Goal: Find specific page/section: Find specific page/section

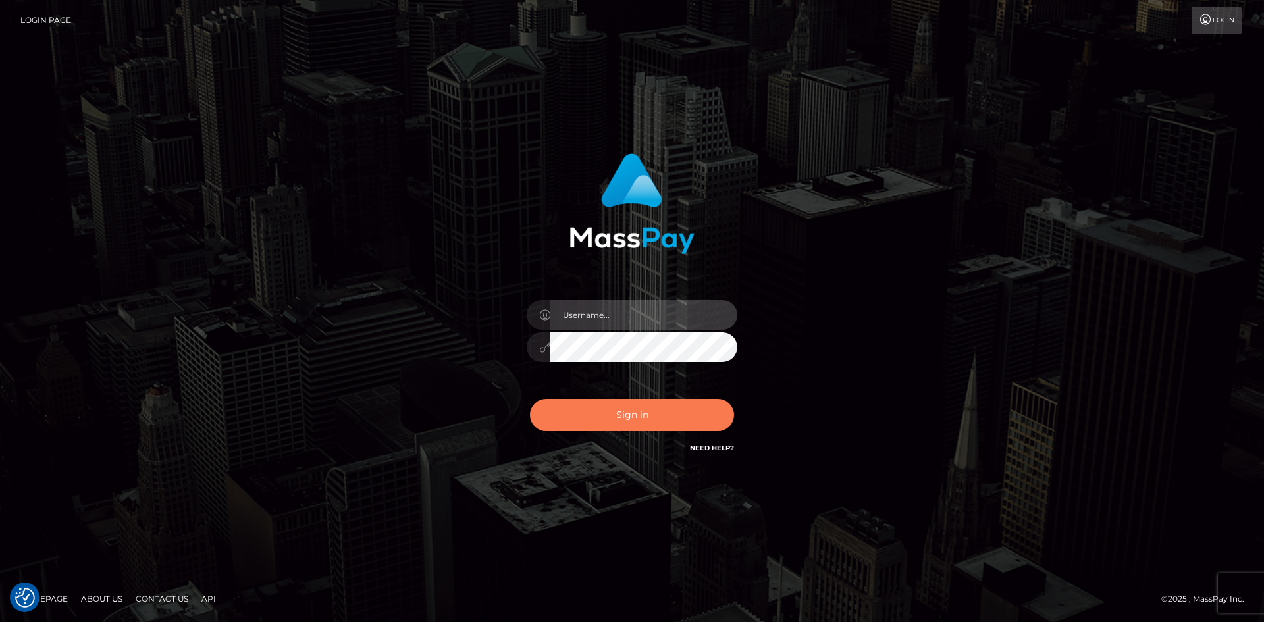
type input "alexstef"
click at [635, 402] on button "Sign in" at bounding box center [632, 415] width 204 height 32
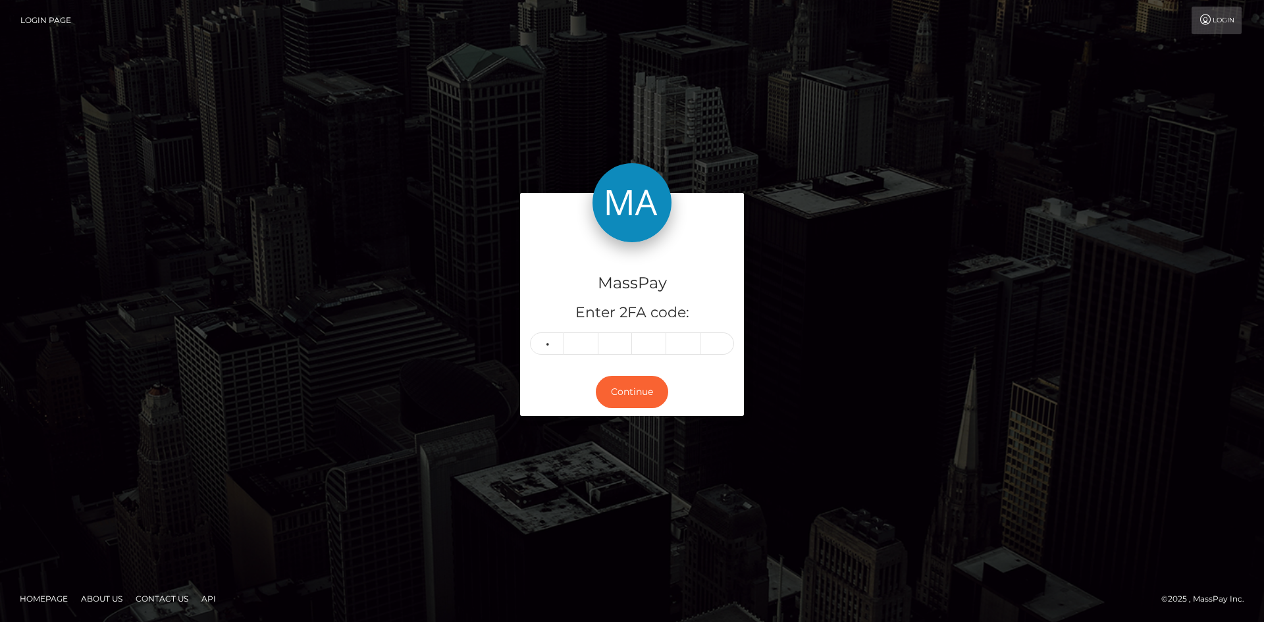
type input "2"
type input "5"
type input "9"
type input "5"
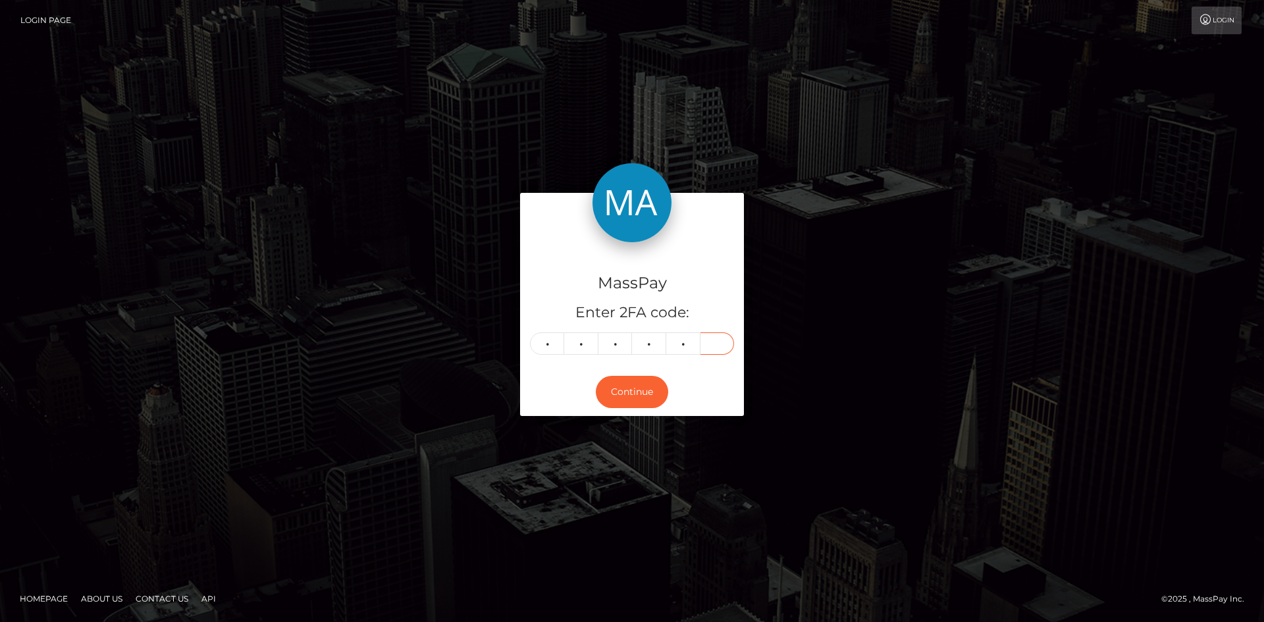
type input "9"
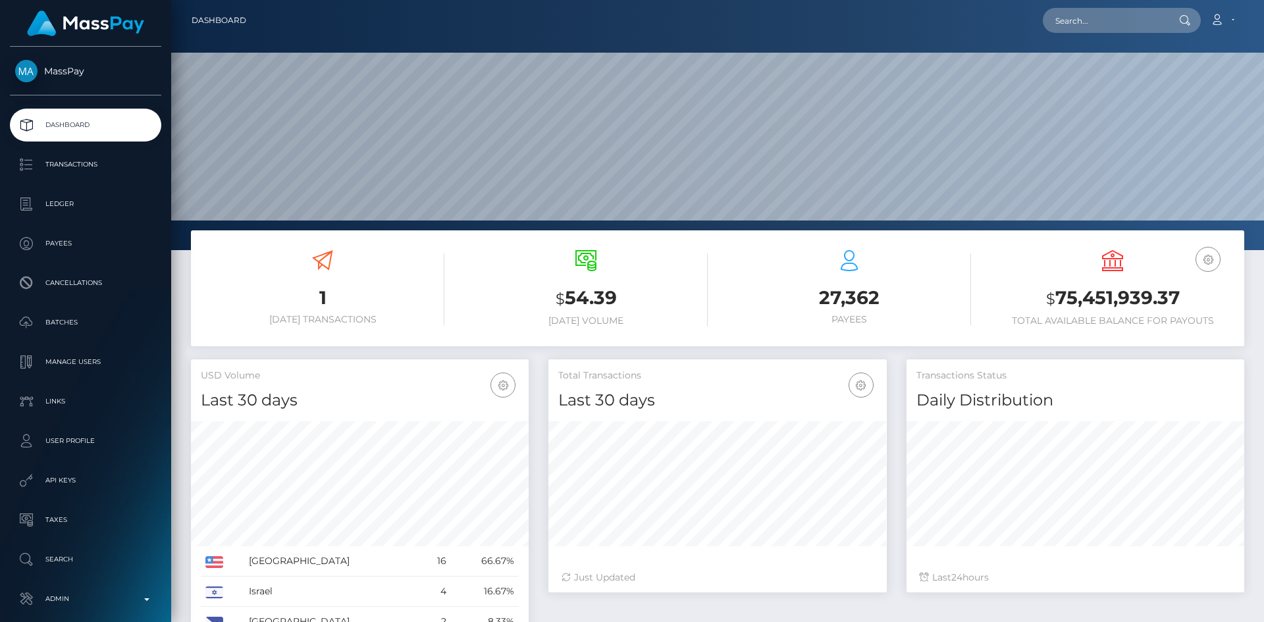
scroll to position [234, 338]
click at [1123, 22] on input "text" at bounding box center [1105, 20] width 124 height 25
paste input "8296a62f-e2ff-47ac-bd21-432a4d2c615c"
type input "8296a62f-e2ff-47ac-bd21-432a4d2c615c"
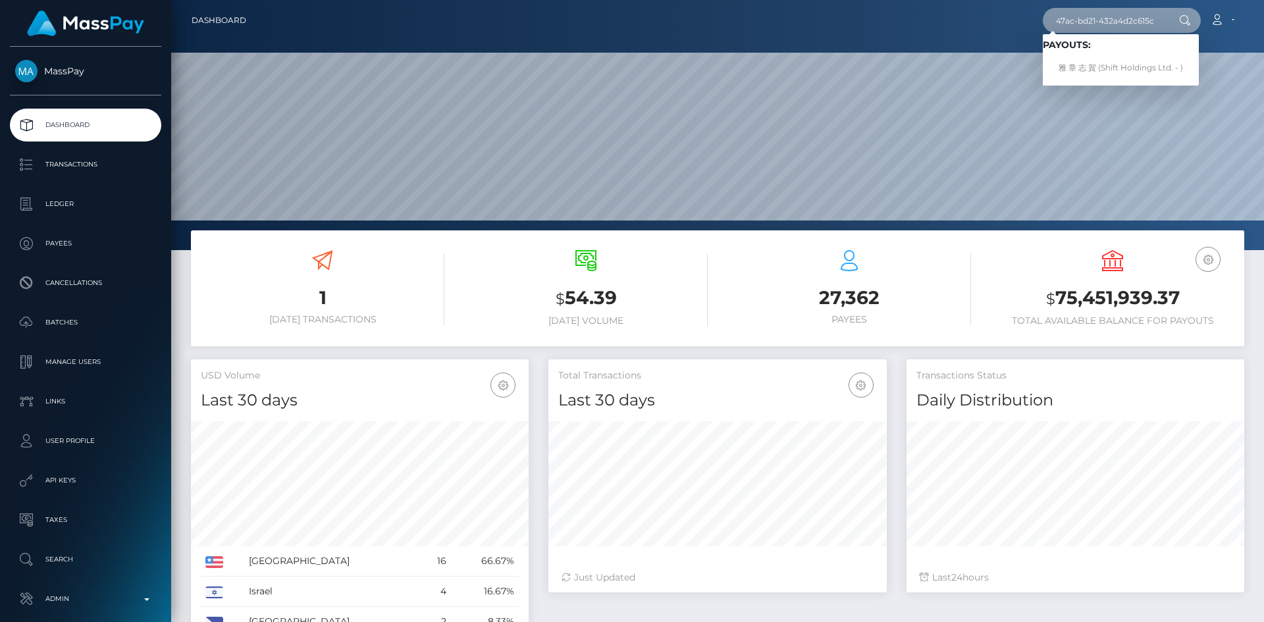
scroll to position [0, 0]
click at [1100, 70] on link "雅 章 志 賀 (Shift Holdings Ltd. - )" at bounding box center [1121, 68] width 156 height 24
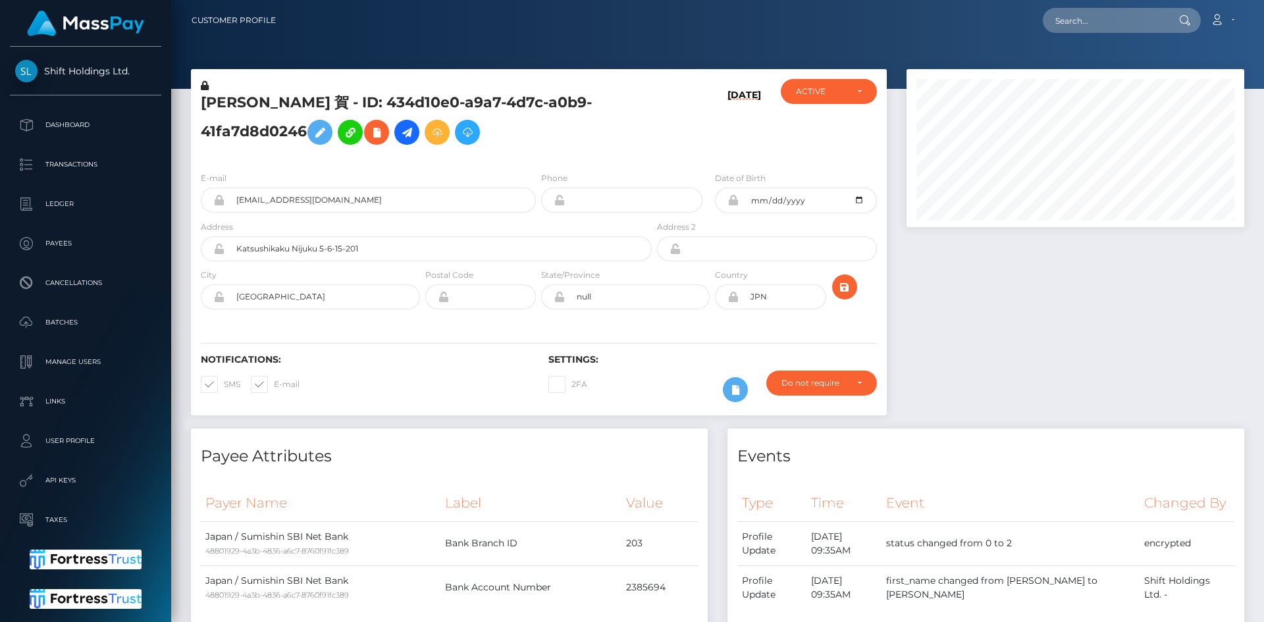
scroll to position [158, 338]
click at [1088, 20] on input "text" at bounding box center [1105, 20] width 124 height 25
paste input "f5b67914-ae8e-4ba0-bc60-8be16a6bb3e3"
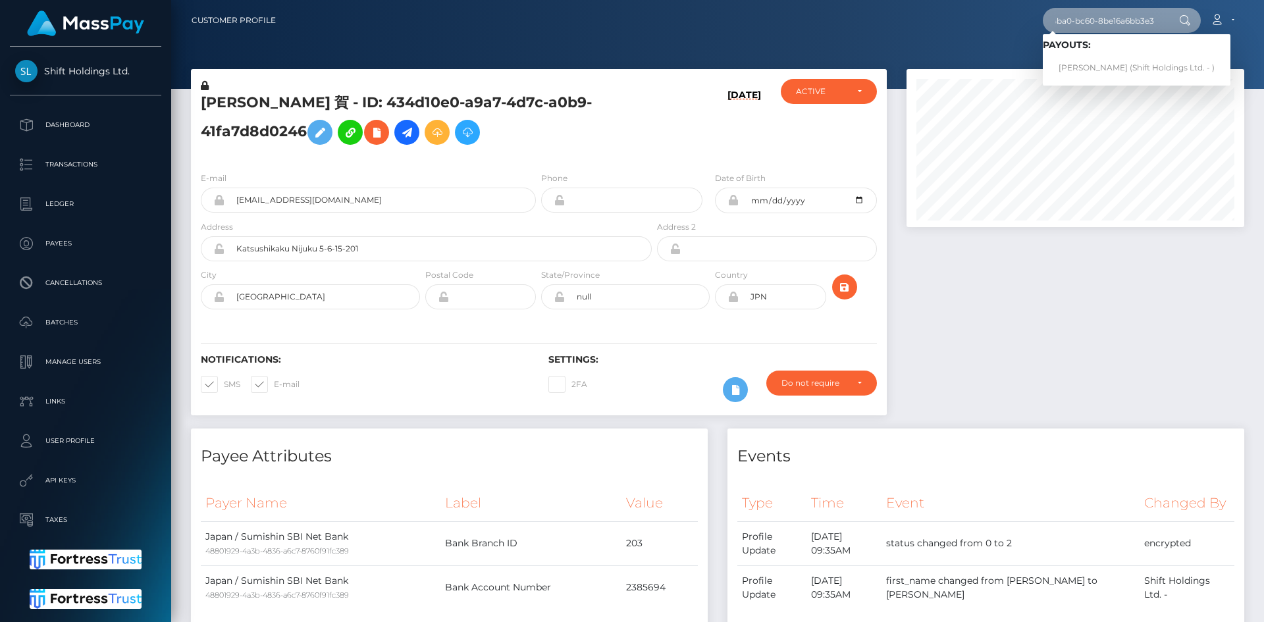
type input "f5b67914-ae8e-4ba0-bc60-8be16a6bb3e3"
click at [1088, 64] on link "[PERSON_NAME] (Shift Holdings Ltd. - )" at bounding box center [1137, 68] width 188 height 24
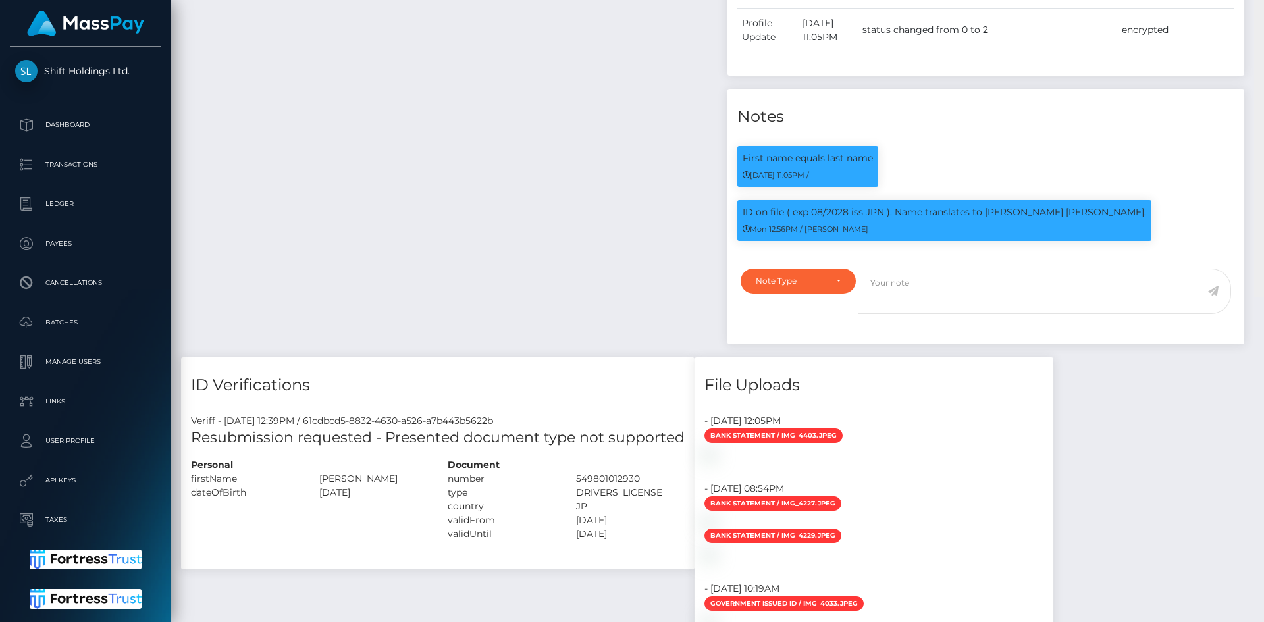
scroll to position [158, 338]
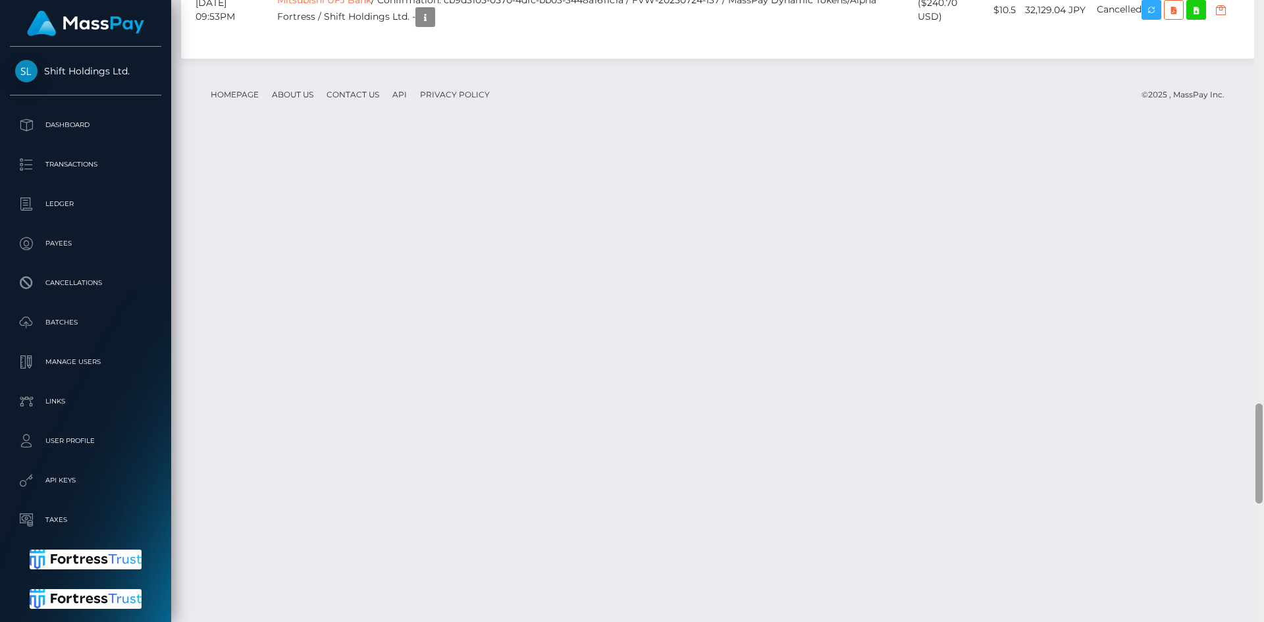
click at [1240, 622] on html "Shift Holdings Ltd. Dashboard Transactions Ledger Payees Batches" at bounding box center [632, 311] width 1264 height 622
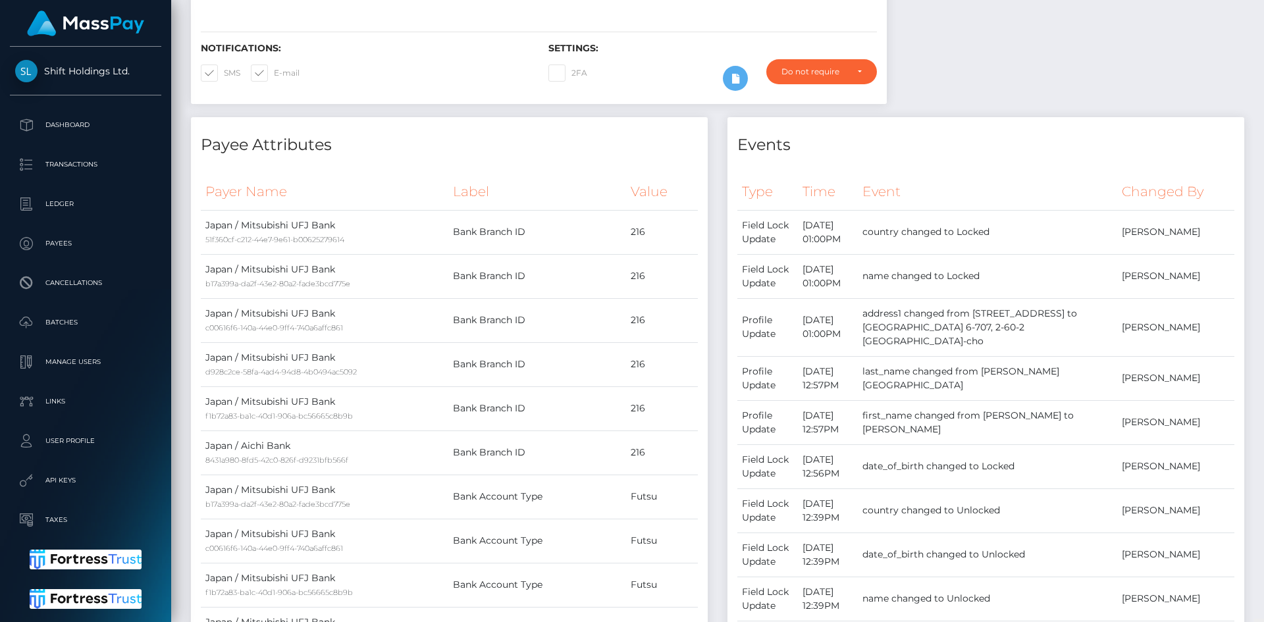
scroll to position [0, 0]
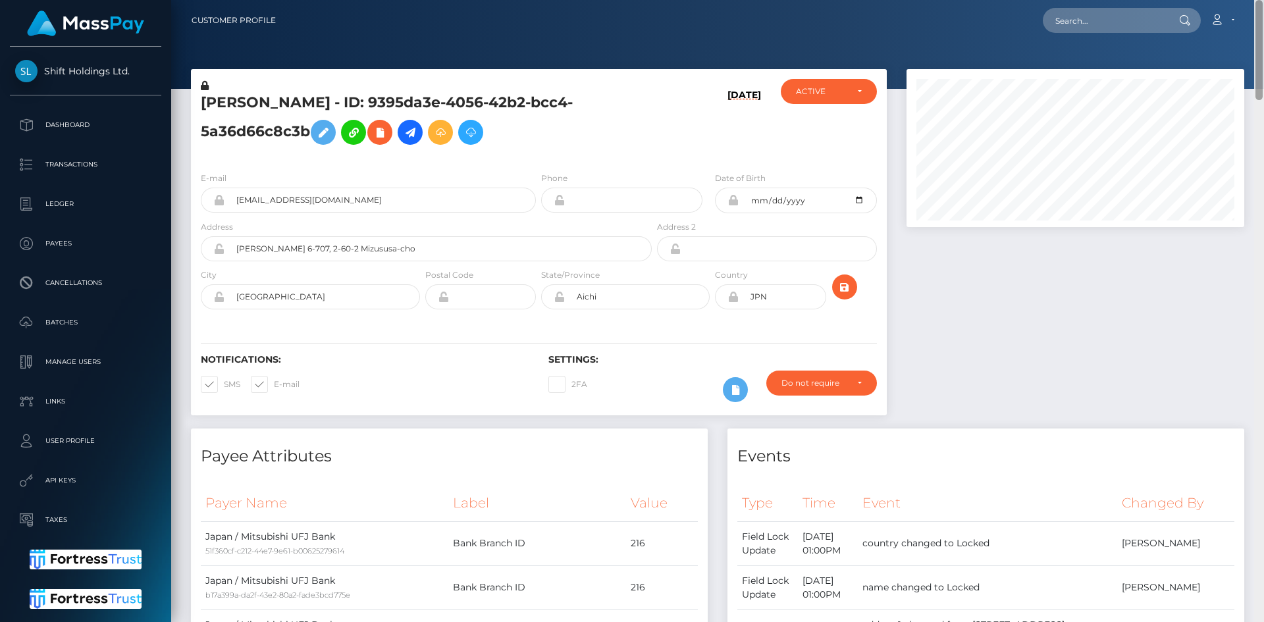
drag, startPoint x: 1260, startPoint y: 431, endPoint x: 1230, endPoint y: -57, distance: 489.4
click at [1230, 0] on html "Shift Holdings Ltd. Dashboard Transactions Ledger Payees Batches" at bounding box center [632, 311] width 1264 height 622
drag, startPoint x: 1257, startPoint y: 76, endPoint x: 1227, endPoint y: 5, distance: 77.3
click at [1258, 0] on html "Shift Holdings Ltd. Dashboard Transactions Ledger Payees Batches" at bounding box center [632, 311] width 1264 height 622
click at [1134, 11] on input "text" at bounding box center [1105, 20] width 124 height 25
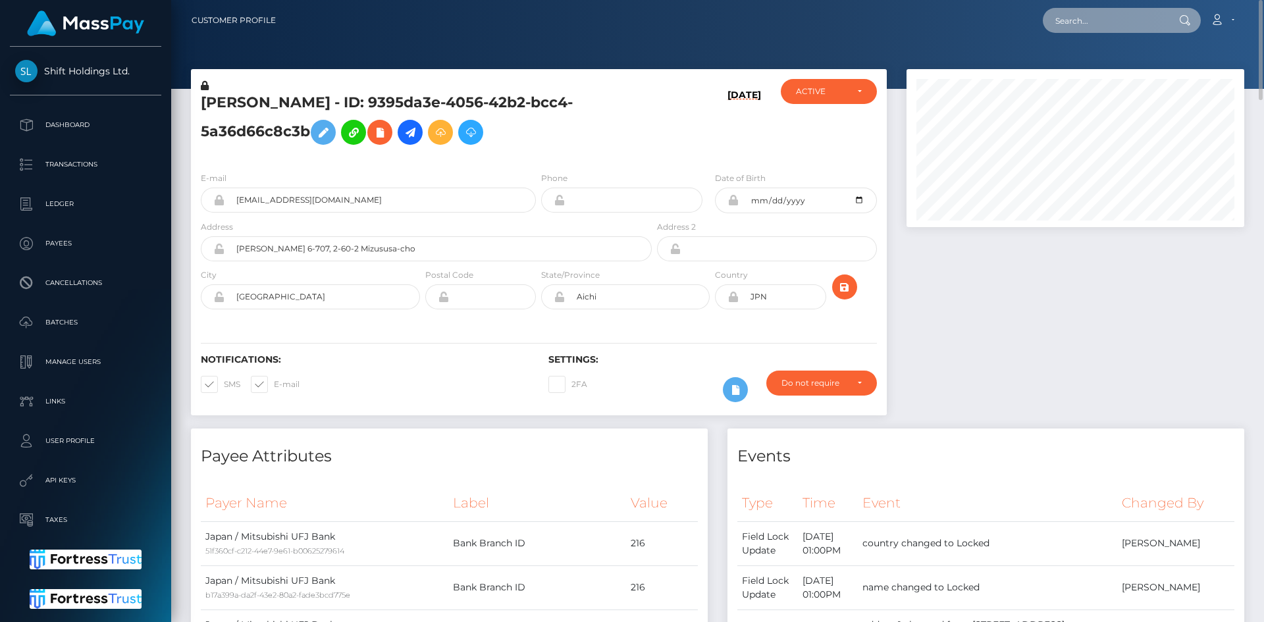
paste input "Jon@checkmategaming.com"
type input "Jon@checkmategaming.com"
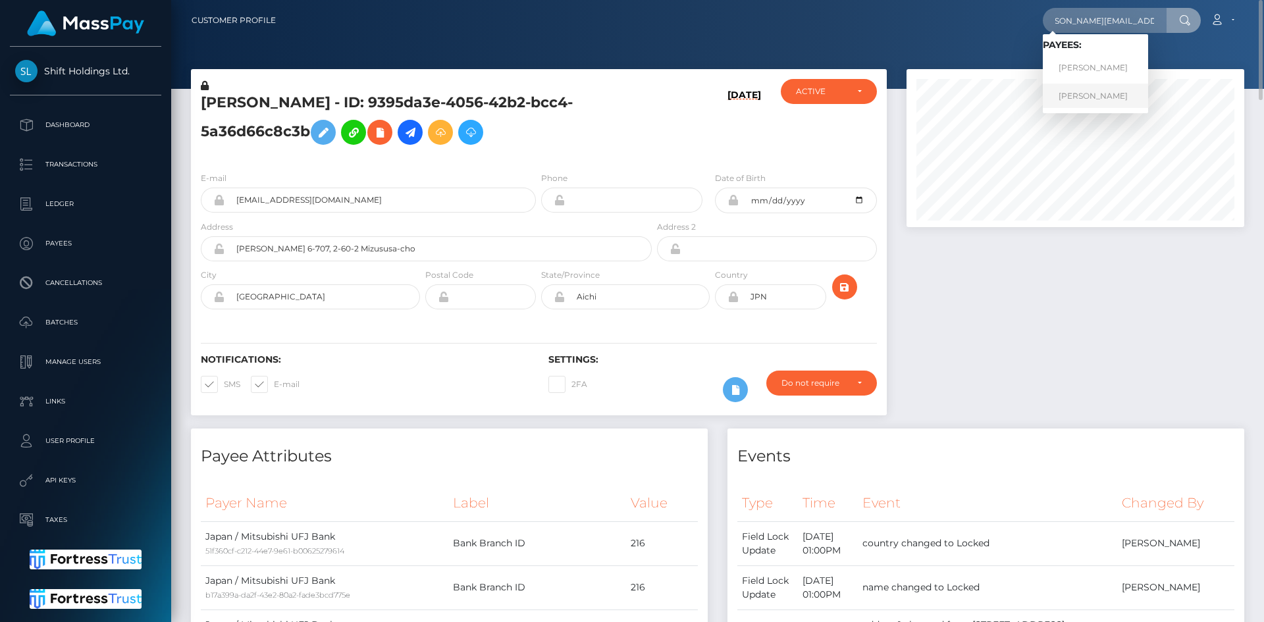
scroll to position [0, 0]
click at [1096, 92] on link "Jonathan Levi" at bounding box center [1095, 96] width 105 height 24
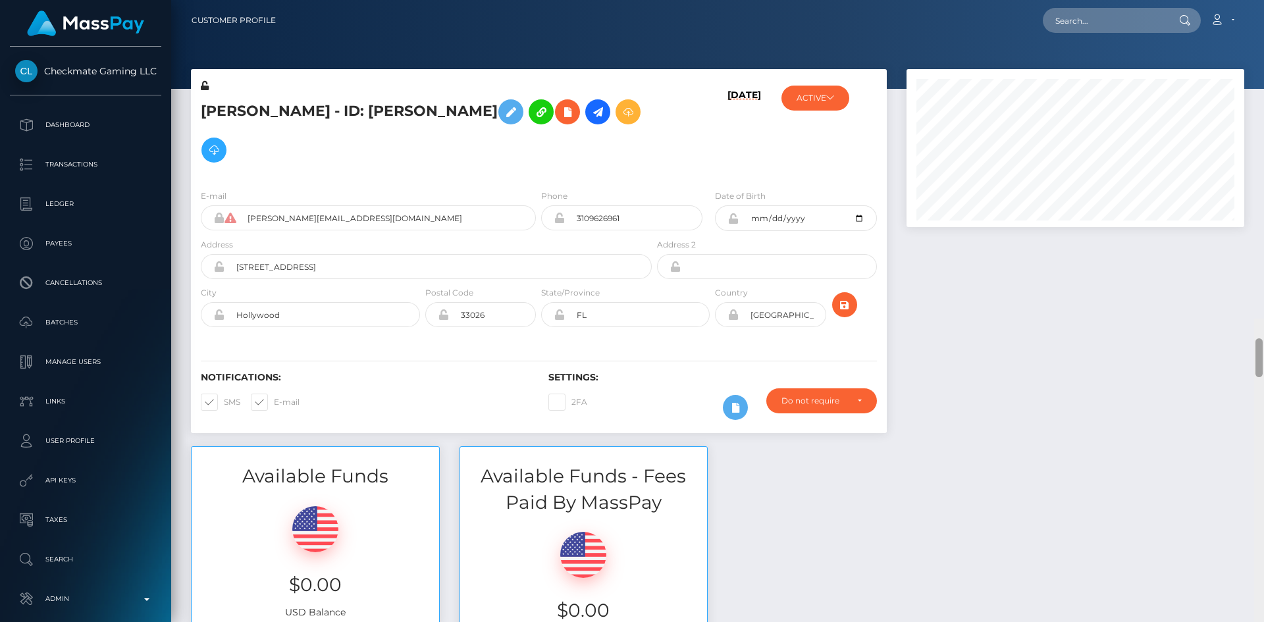
click at [1256, 0] on html "Checkmate Gaming LLC Dashboard Transactions Ledger Payees Batches" at bounding box center [632, 311] width 1264 height 622
click at [1095, 13] on input "text" at bounding box center [1105, 20] width 124 height 25
paste input "cb2cfe42-7171-486e-a42e-719dde78a5c0"
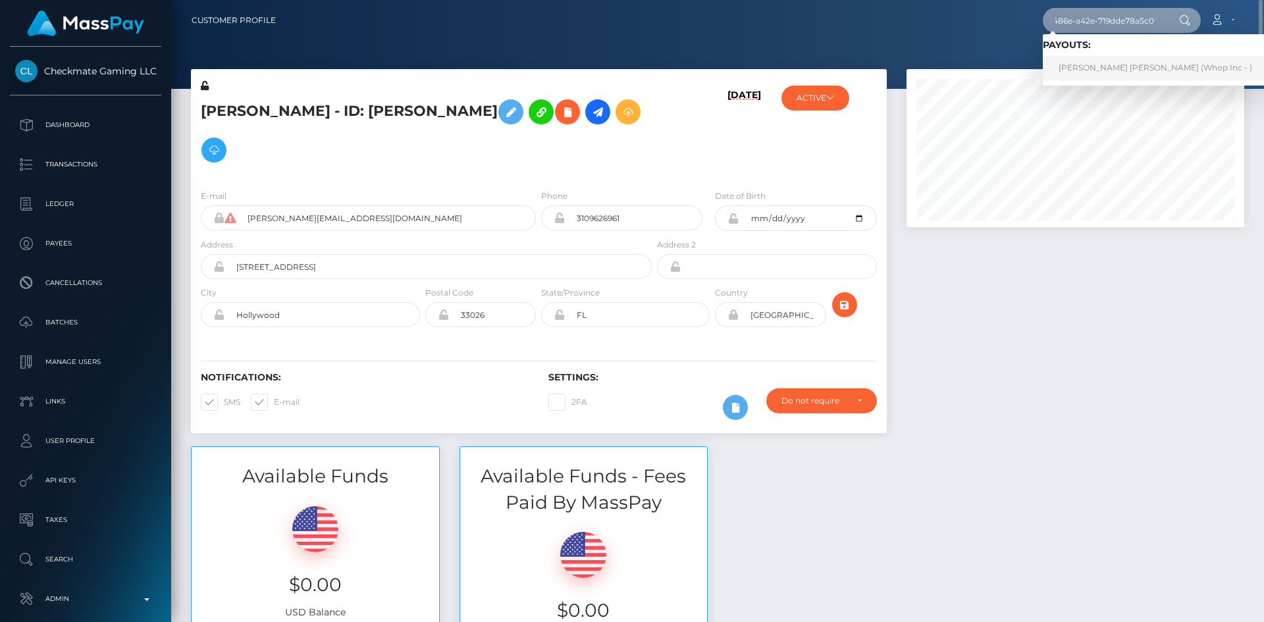
type input "cb2cfe42-7171-486e-a42e-719dde78a5c0"
click at [1080, 59] on link "NOAH MORRIS ACCIARITO (Whop Inc - )" at bounding box center [1155, 68] width 225 height 24
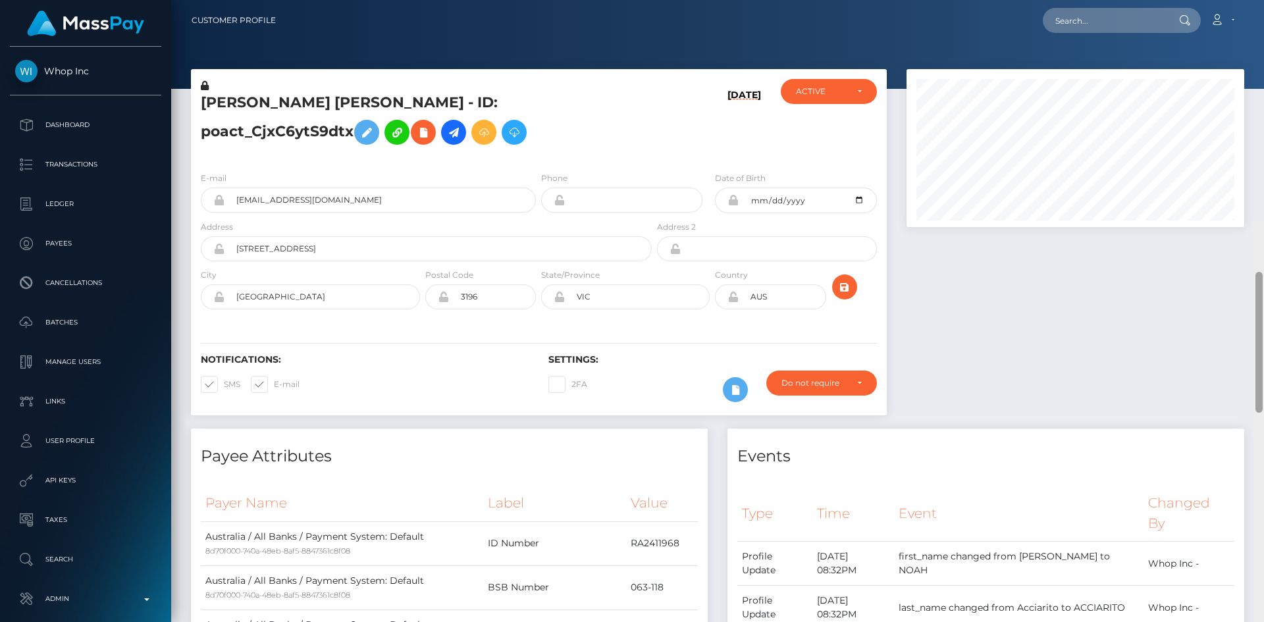
click at [1254, 0] on html "Whop Inc Dashboard Transactions Ledger Payees Cancellations Links" at bounding box center [632, 311] width 1264 height 622
